Goal: Answer question/provide support

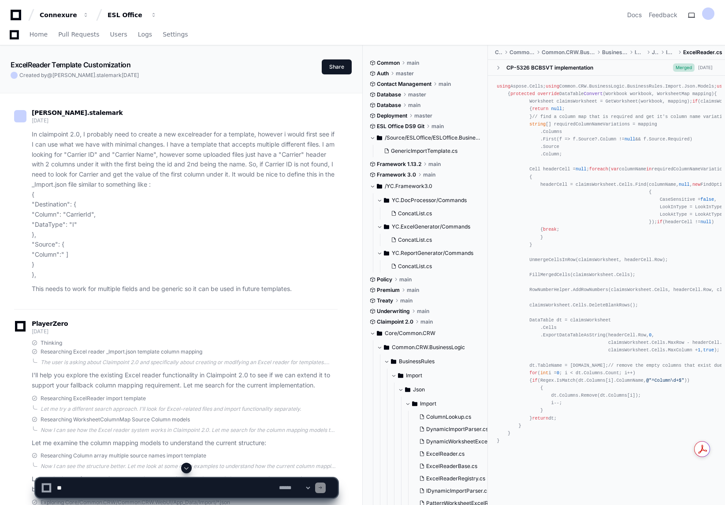
scroll to position [11431, 0]
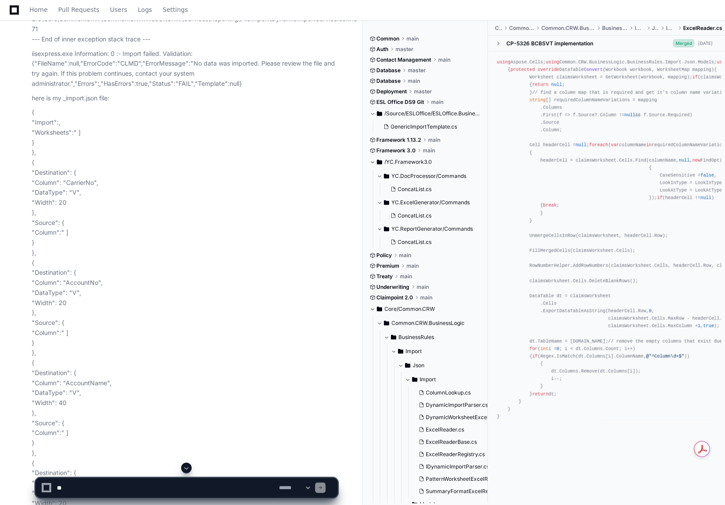
click at [184, 470] on span at bounding box center [186, 468] width 7 height 7
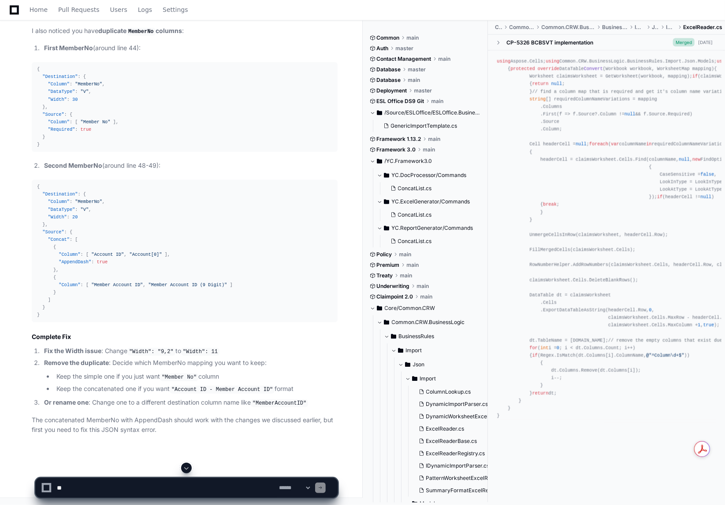
scroll to position [19557, 0]
drag, startPoint x: 132, startPoint y: 489, endPoint x: 152, endPoint y: 475, distance: 25.0
click at [132, 490] on textarea at bounding box center [166, 487] width 222 height 19
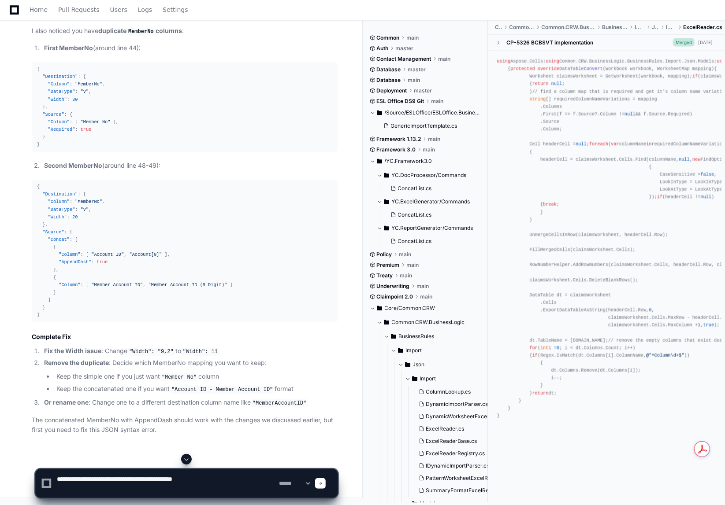
paste textarea "**********"
type textarea "**********"
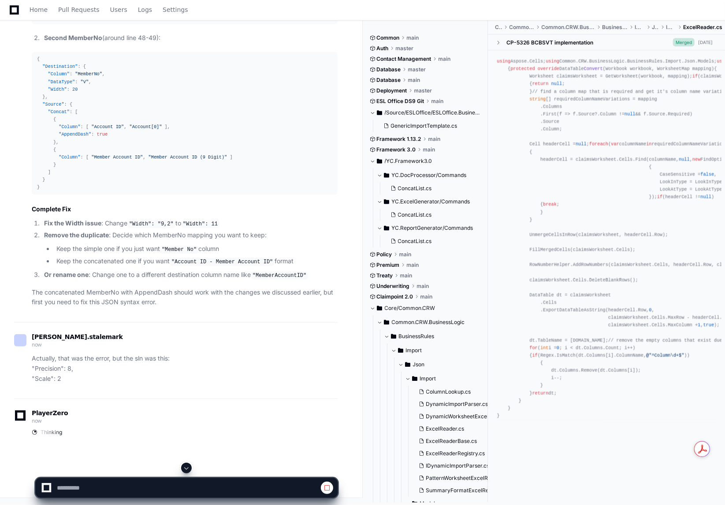
click at [185, 471] on span at bounding box center [186, 468] width 7 height 7
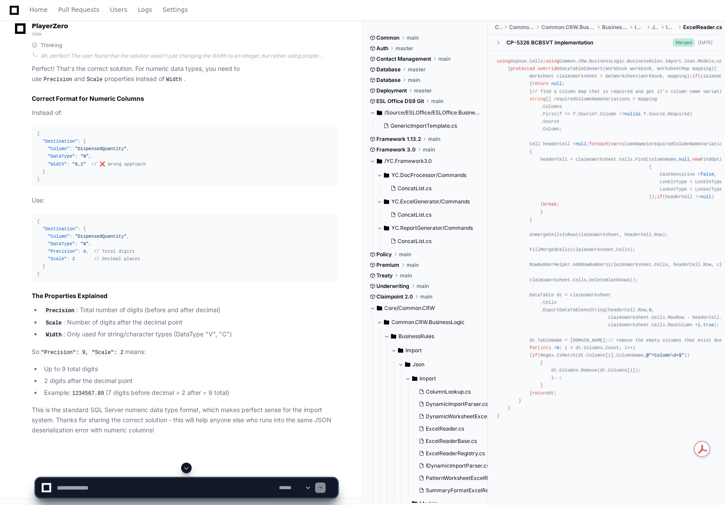
scroll to position [20158, 0]
click at [118, 486] on textarea at bounding box center [166, 487] width 222 height 19
paste textarea "**********"
type textarea "**********"
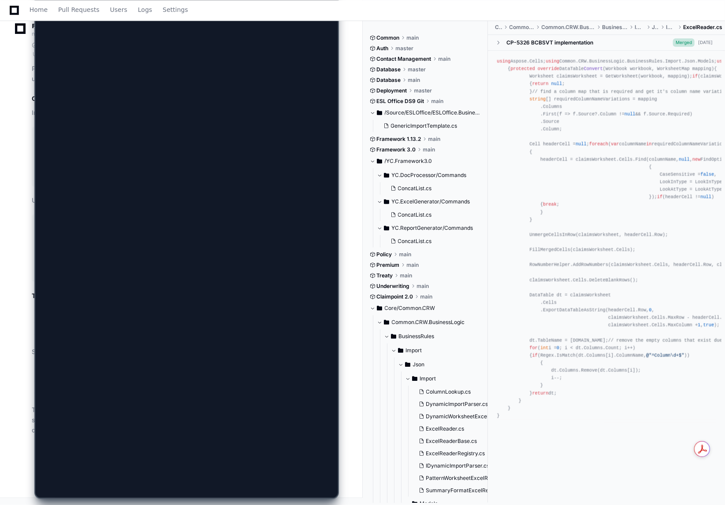
scroll to position [0, 0]
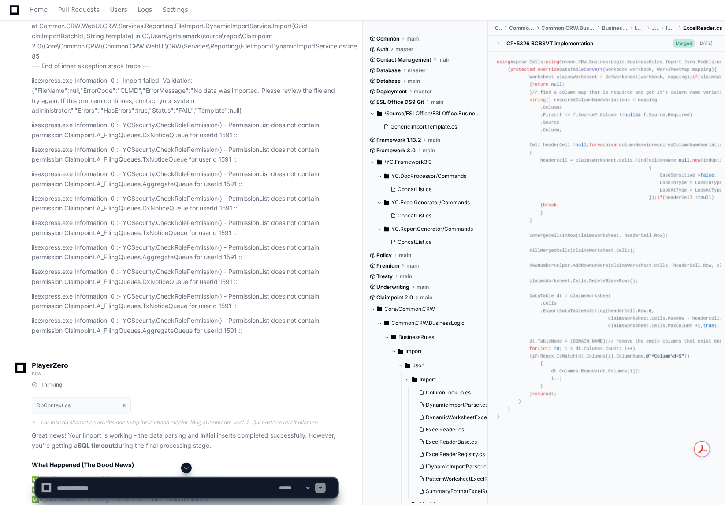
click at [187, 471] on span at bounding box center [186, 468] width 7 height 7
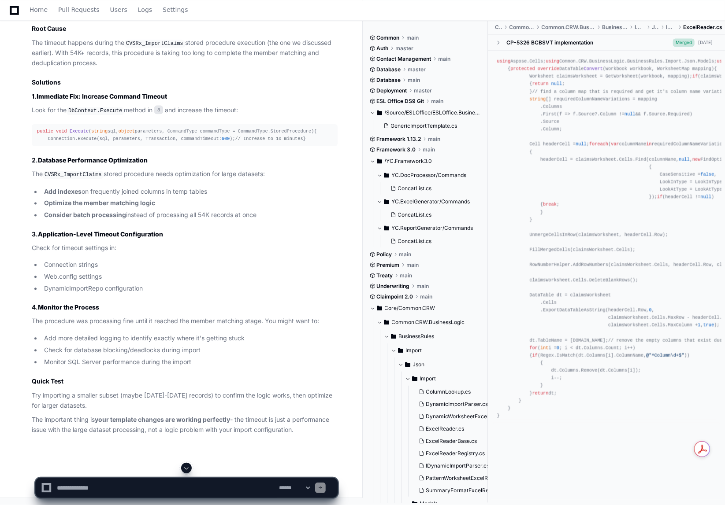
scroll to position [22014, 0]
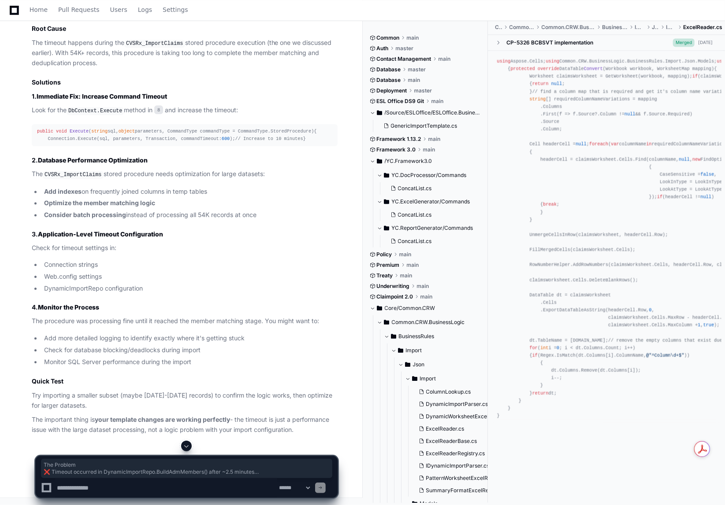
drag, startPoint x: 33, startPoint y: 67, endPoint x: 189, endPoint y: 228, distance: 223.9
click at [189, 228] on article "Great news! Your import is working - the data parsing and initial inserts compl…" at bounding box center [185, 166] width 306 height 540
copy article "The Problem ❌ Timeout occurred in DynamicImportRepo.BuildAdmMembers() after ~2.…"
click at [252, 244] on article "Great news! Your import is working - the data parsing and initial inserts compl…" at bounding box center [185, 166] width 306 height 540
drag, startPoint x: 33, startPoint y: 67, endPoint x: 273, endPoint y: 301, distance: 334.5
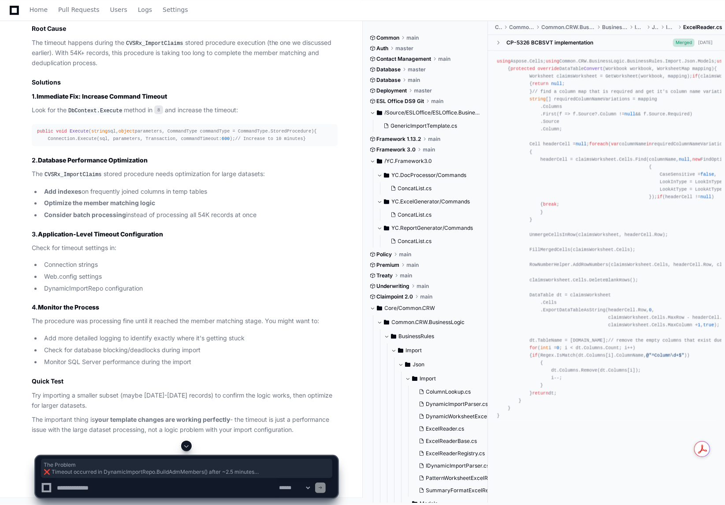
click at [273, 301] on article "Great news! Your import is working - the data parsing and initial inserts compl…" at bounding box center [185, 166] width 306 height 540
copy article "The Problem ❌ Timeout occurred in DynamicImportRepo.BuildAdmMembers() after ~2.…"
click at [222, 141] on span "600" at bounding box center [226, 138] width 8 height 5
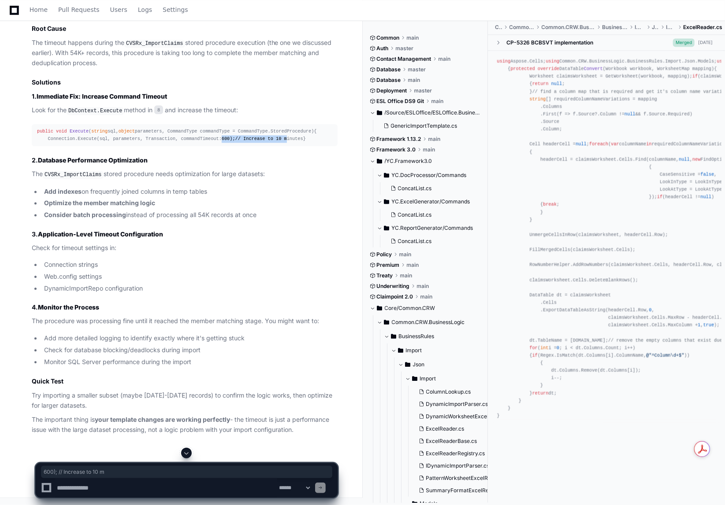
drag, startPoint x: 208, startPoint y: 221, endPoint x: 272, endPoint y: 219, distance: 64.3
click at [272, 143] on div "public void Execute ( string sql, object parameters, CommandType commandType = …" at bounding box center [184, 135] width 295 height 15
click at [222, 141] on span "600" at bounding box center [226, 138] width 8 height 5
drag, startPoint x: 218, startPoint y: 221, endPoint x: 278, endPoint y: 228, distance: 60.4
click at [290, 143] on div "public void Execute ( string sql, object parameters, CommandType commandType = …" at bounding box center [184, 135] width 295 height 15
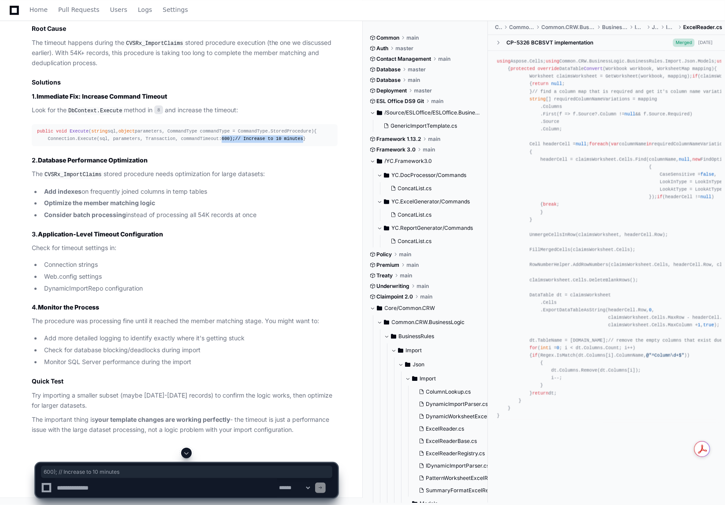
copy div "600 ); // Increase to 10 minutes"
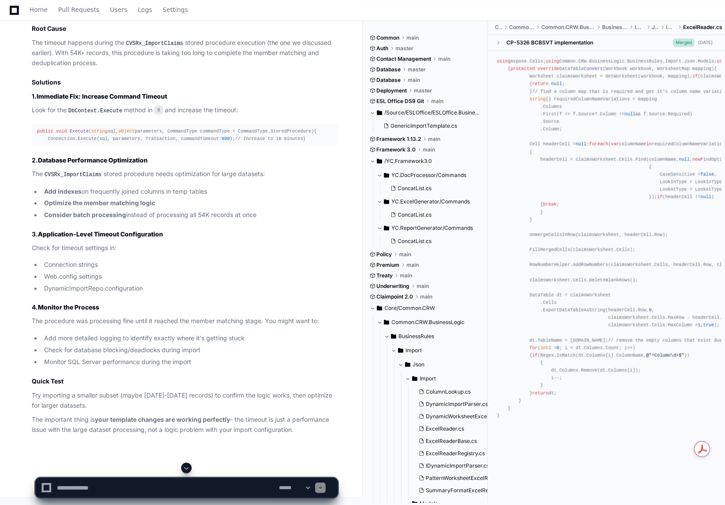
click at [175, 14] on code "DynamicImportRepo.BuildAdmMembers()" at bounding box center [154, 10] width 115 height 8
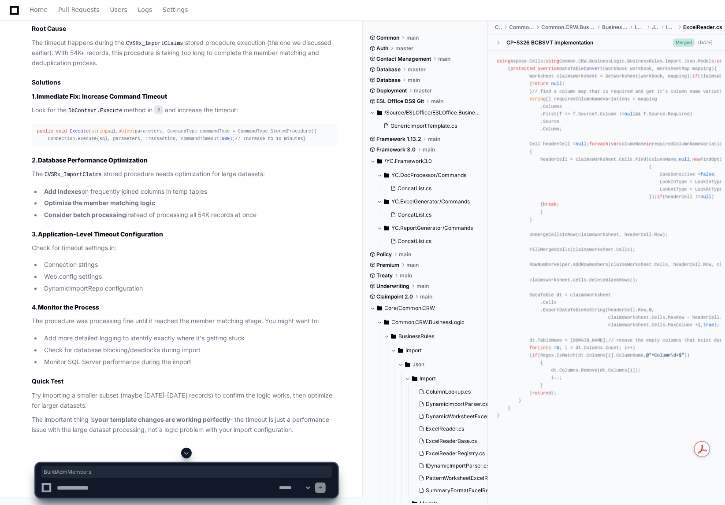
copy code "BuildAdmMembers"
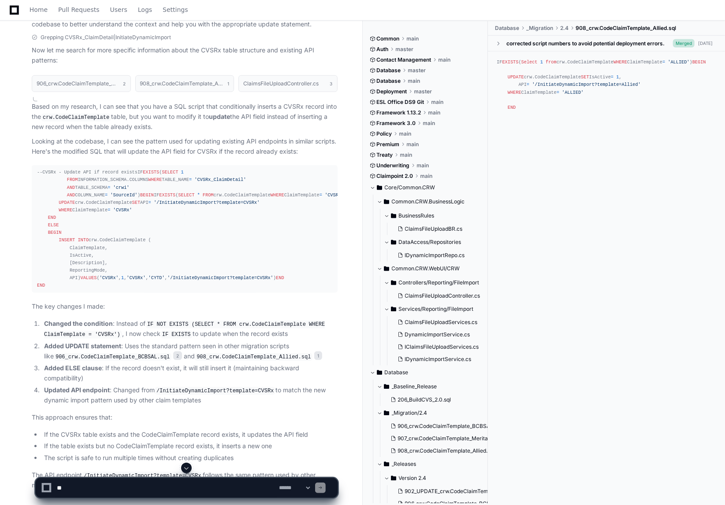
scroll to position [407, 0]
click at [116, 482] on textarea at bounding box center [166, 487] width 222 height 19
paste textarea "**********"
type textarea "**********"
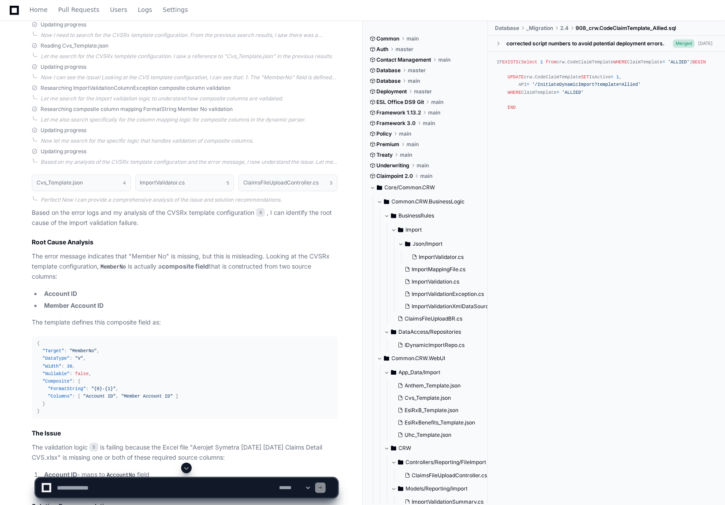
scroll to position [1289, 0]
